Goal: Task Accomplishment & Management: Use online tool/utility

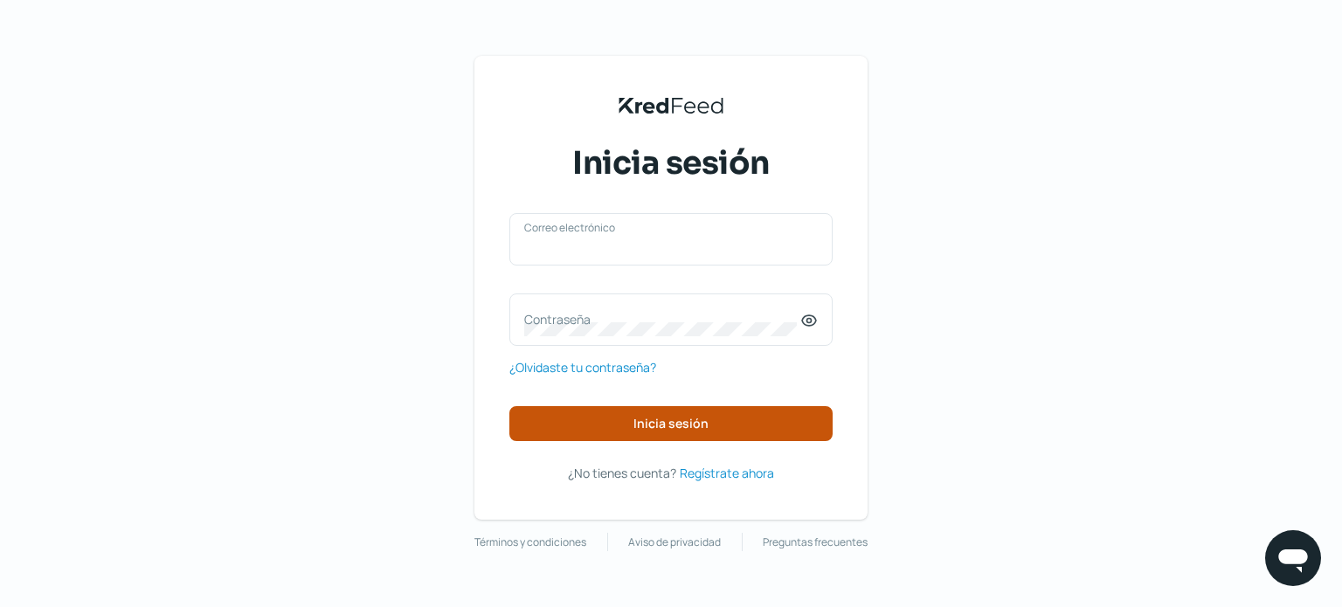
type input "[EMAIL_ADDRESS][DOMAIN_NAME]"
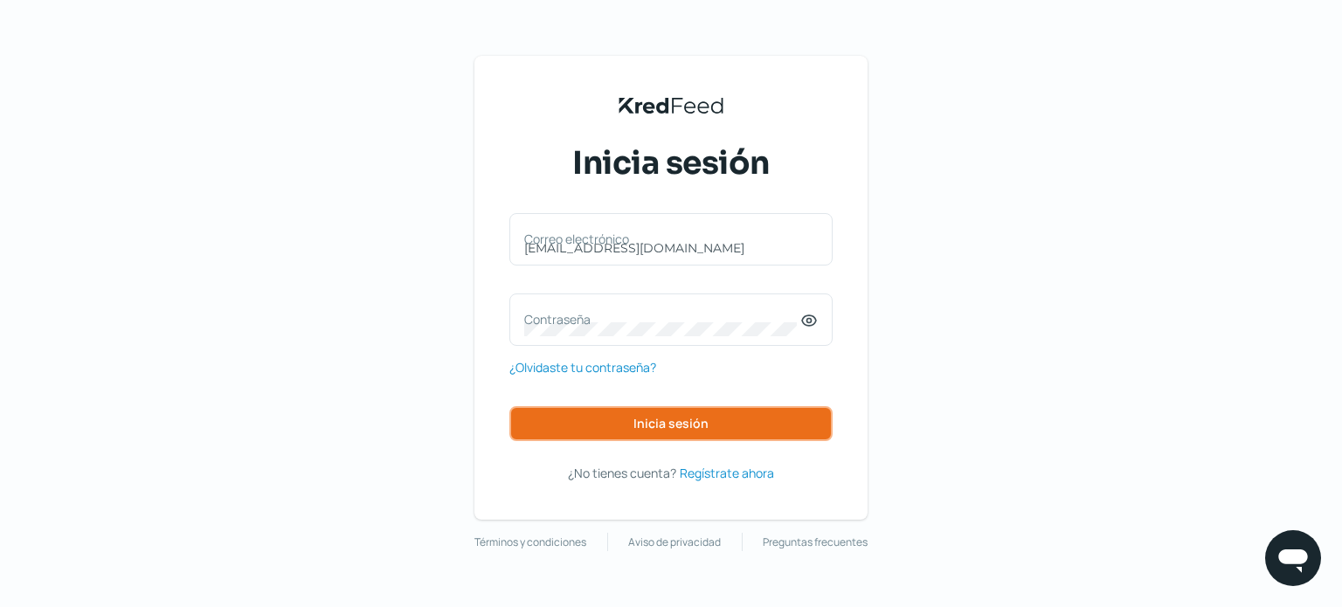
click at [672, 430] on span "Inicia sesión" at bounding box center [670, 424] width 75 height 12
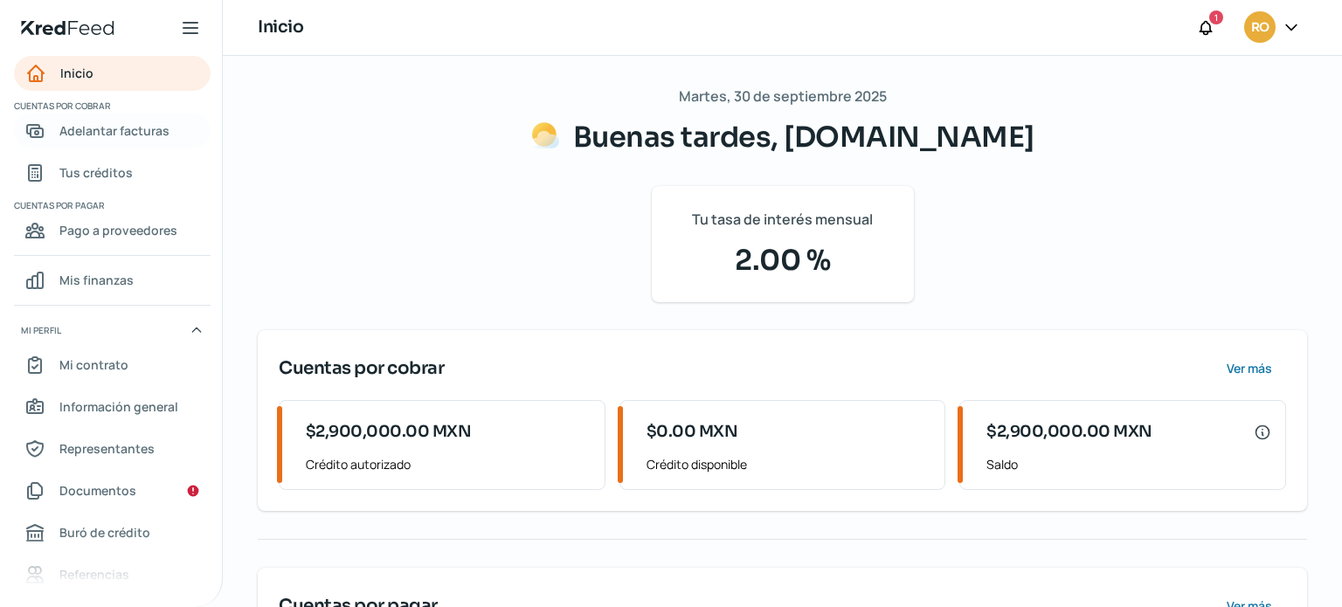
click at [107, 133] on span "Adelantar facturas" at bounding box center [114, 131] width 110 height 22
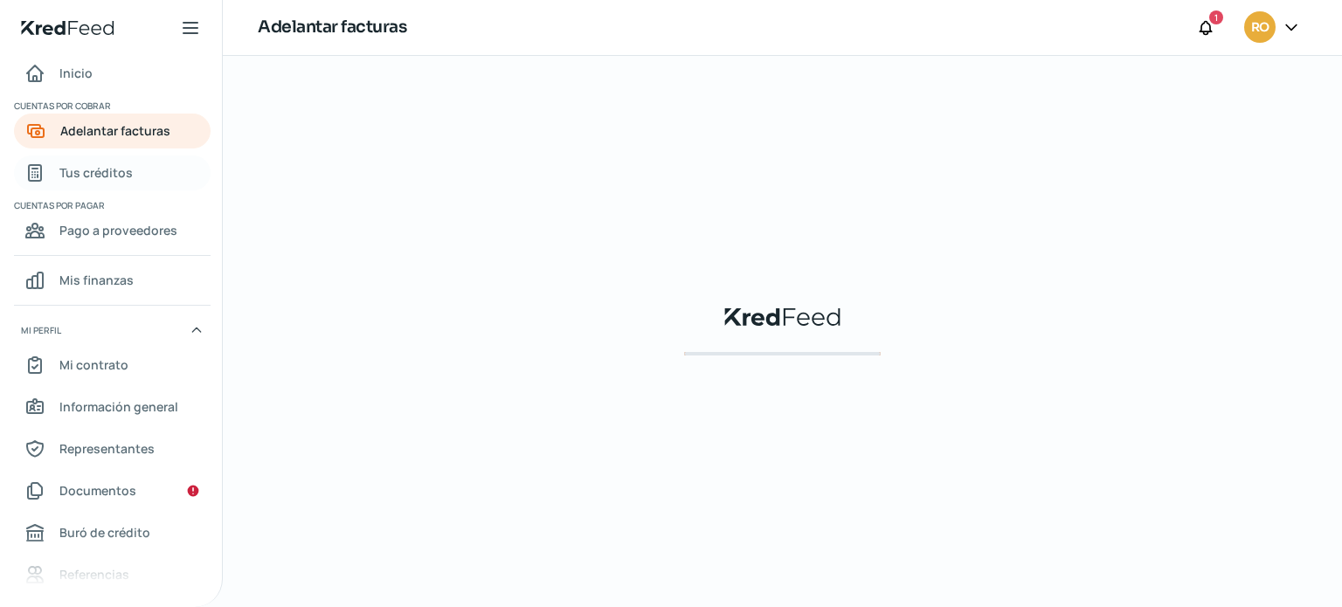
click at [100, 170] on span "Tus créditos" at bounding box center [95, 173] width 73 height 22
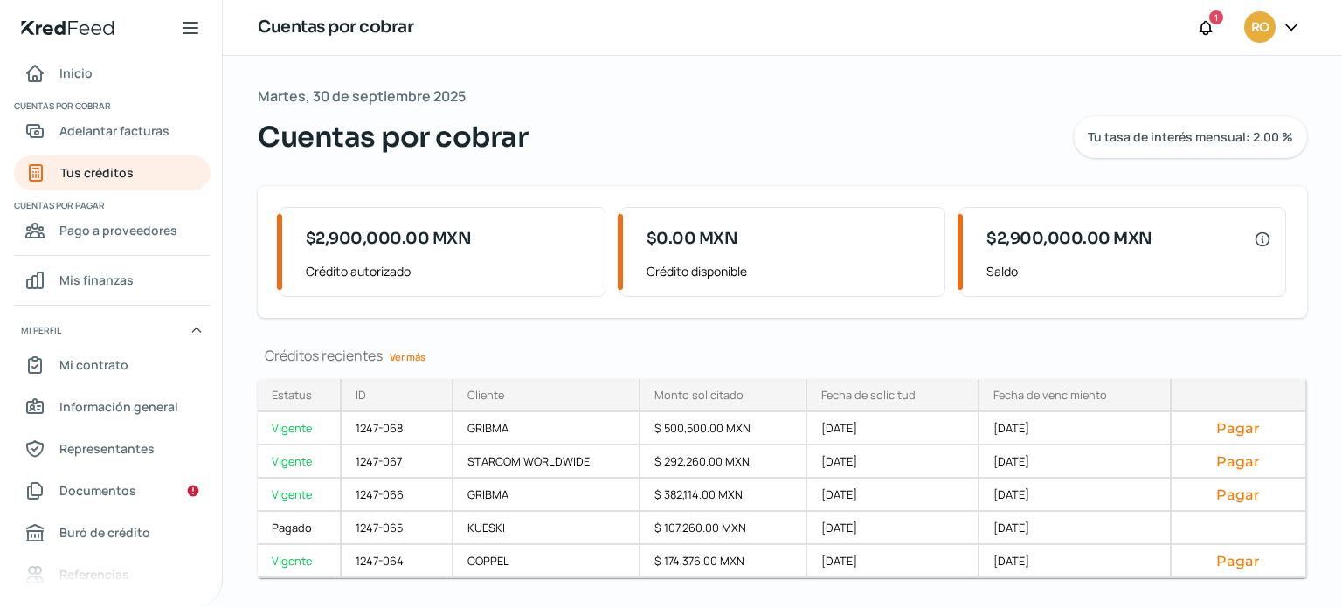
click at [430, 359] on link "Ver más" at bounding box center [408, 356] width 50 height 27
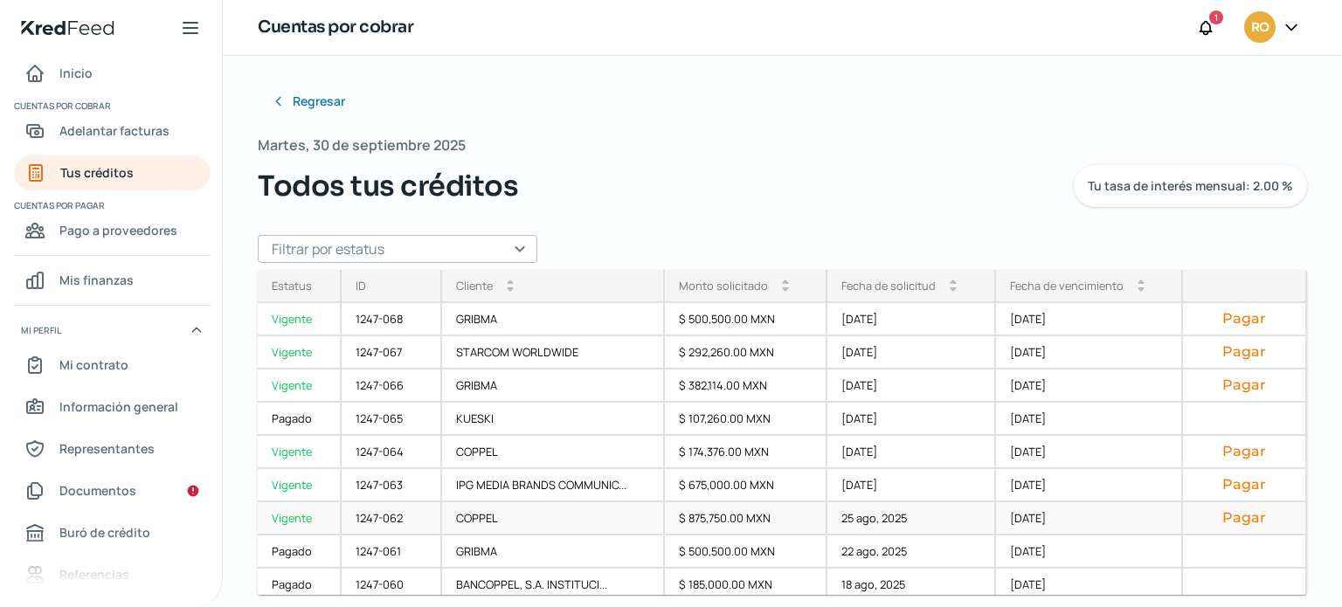
click at [1228, 514] on button "Pagar" at bounding box center [1244, 517] width 94 height 17
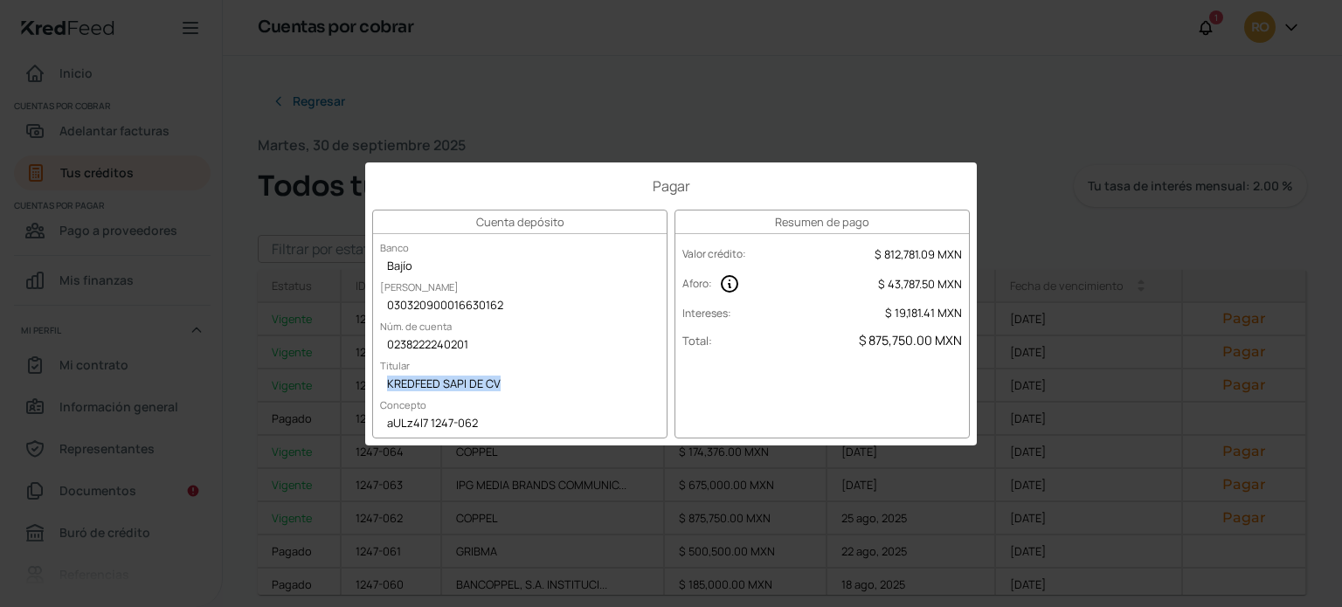
click at [583, 377] on div "KREDFEED SAPI DE CV" at bounding box center [520, 385] width 294 height 26
click at [469, 314] on div "030320900016630162" at bounding box center [520, 307] width 294 height 26
click at [468, 307] on div "030320900016630162" at bounding box center [520, 307] width 294 height 26
